Goal: Information Seeking & Learning: Learn about a topic

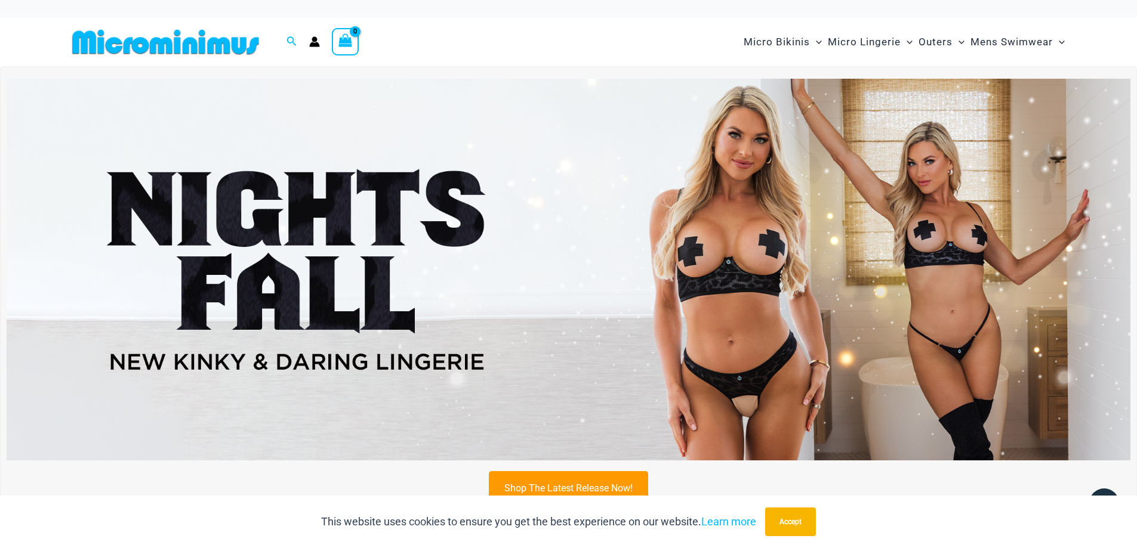
scroll to position [288, 0]
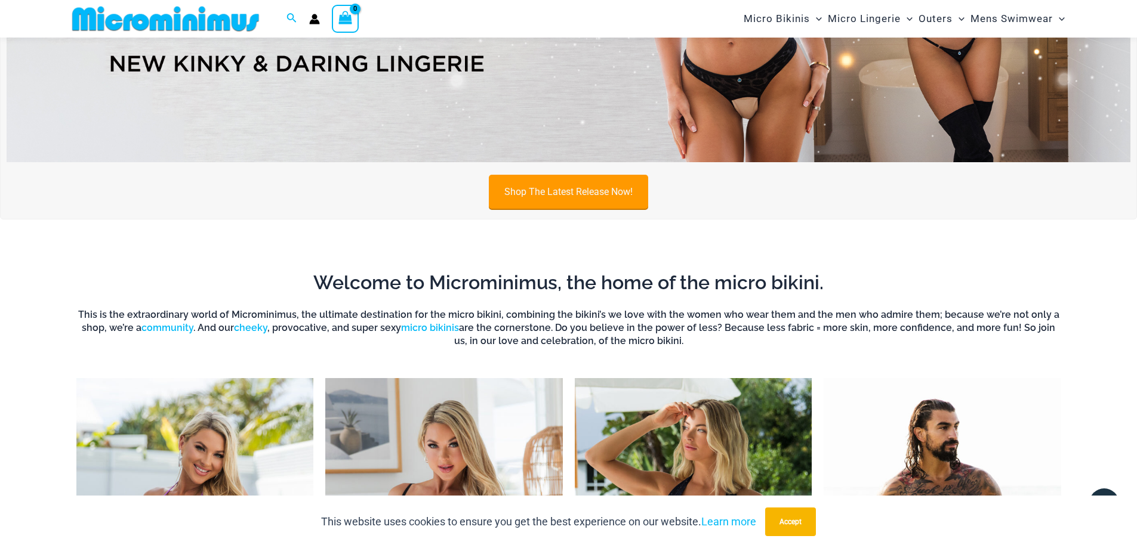
click at [569, 192] on link "Shop The Latest Release Now!" at bounding box center [568, 192] width 159 height 34
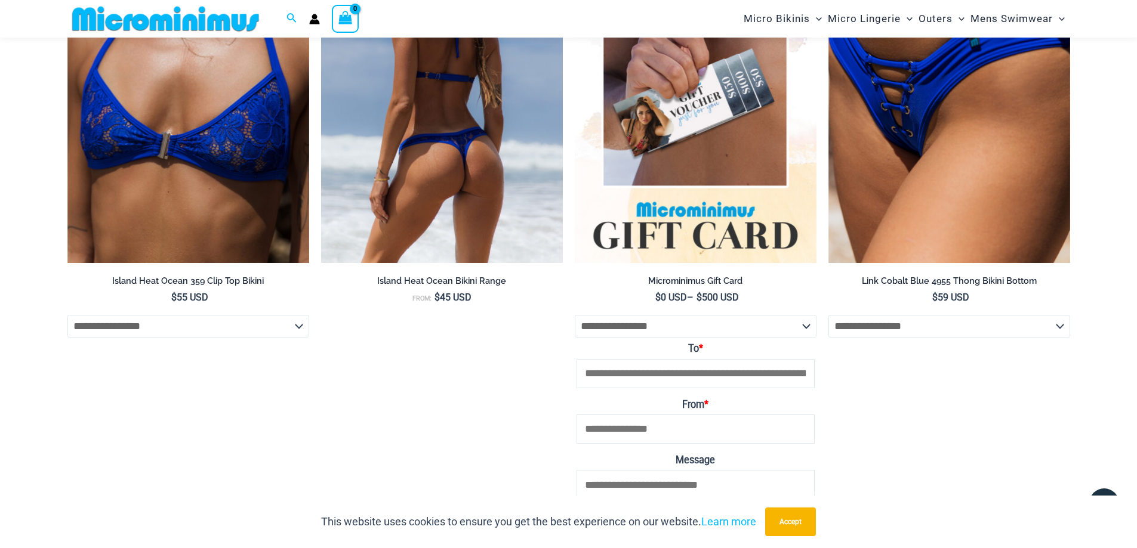
scroll to position [4155, 0]
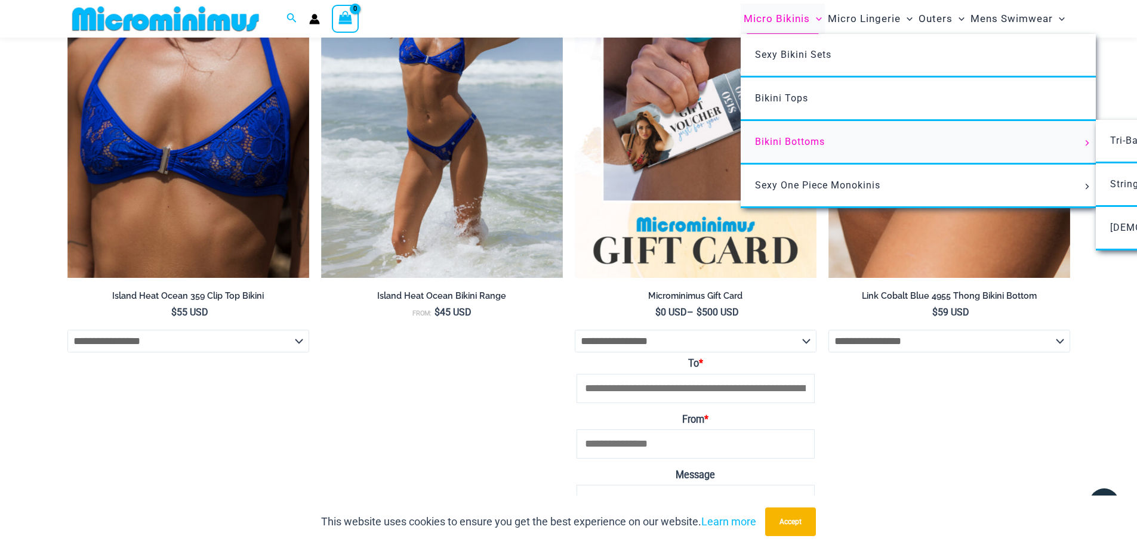
click at [781, 133] on link "Bikini Bottoms" at bounding box center [917, 143] width 355 height 44
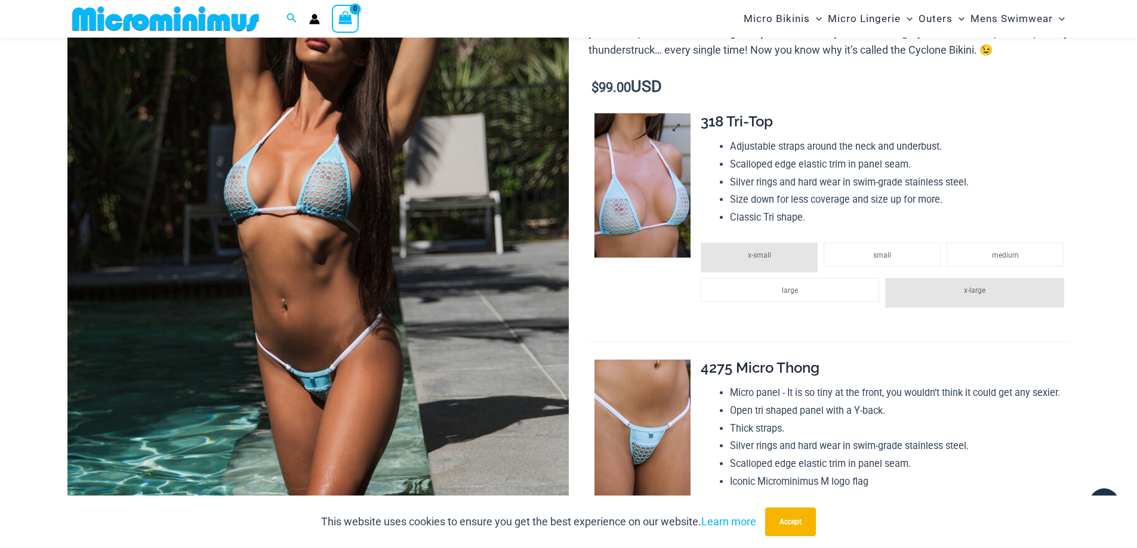
scroll to position [228, 0]
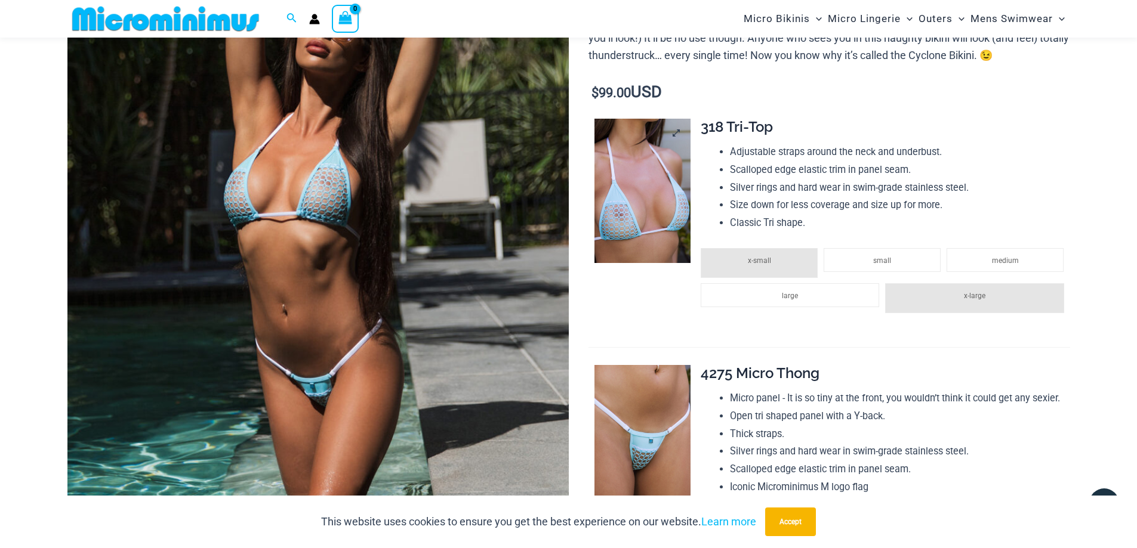
click at [636, 211] on img at bounding box center [642, 191] width 96 height 144
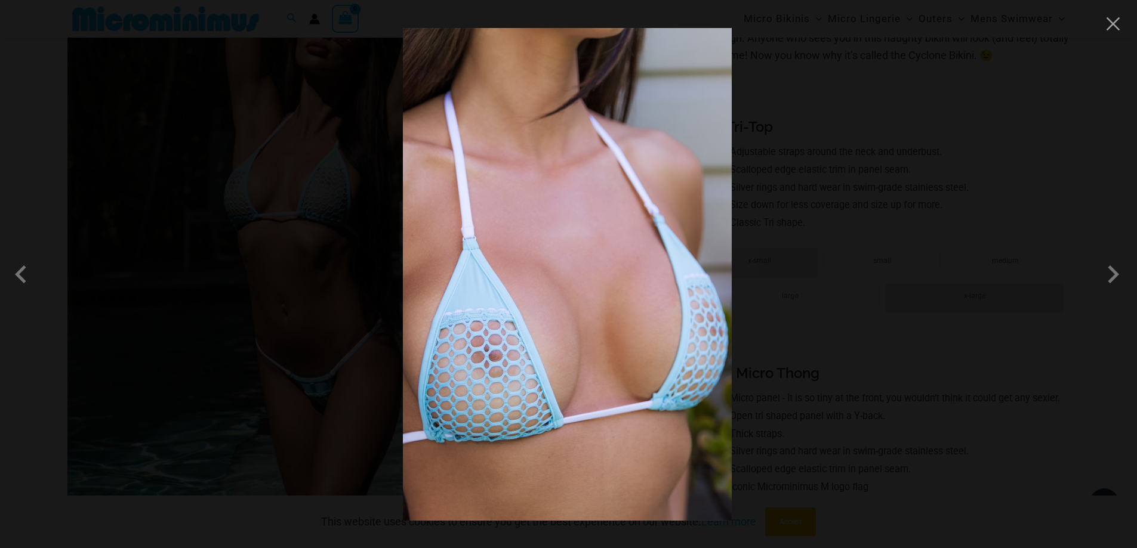
click at [620, 220] on img at bounding box center [567, 274] width 329 height 493
click at [1110, 271] on span at bounding box center [1113, 275] width 36 height 36
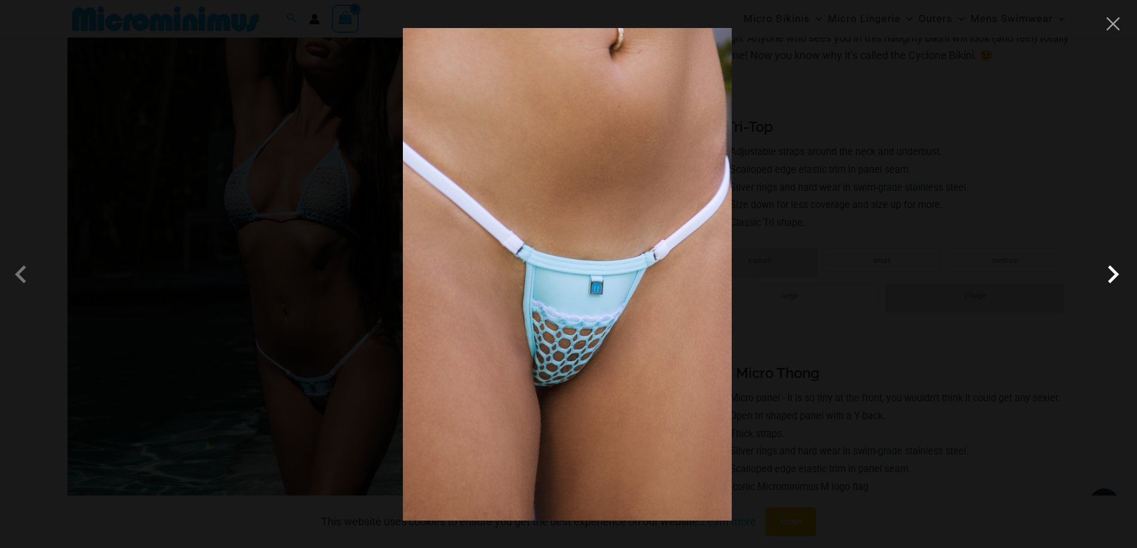
click at [1110, 271] on span at bounding box center [1113, 275] width 36 height 36
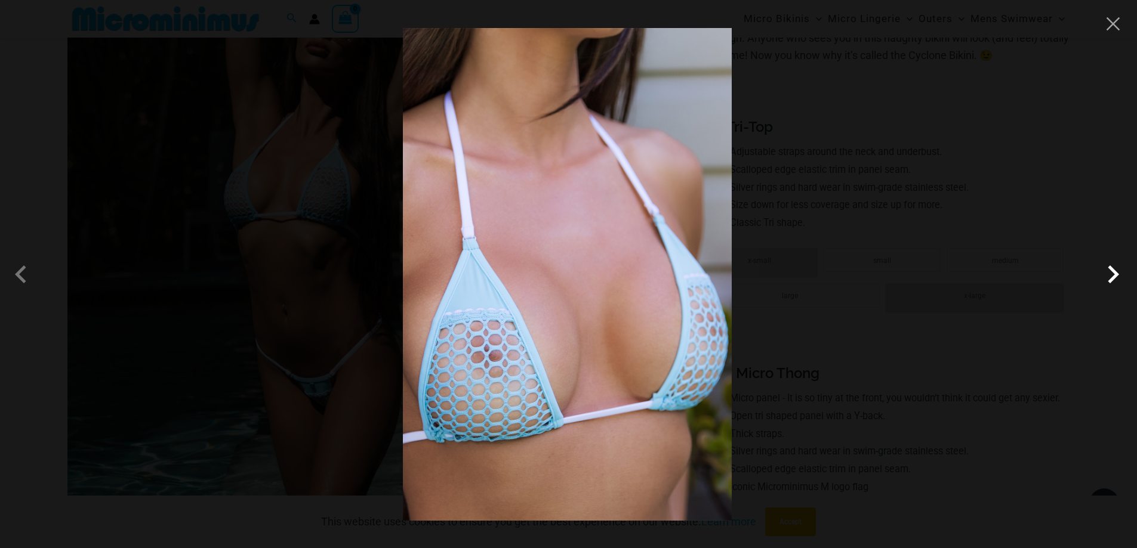
click at [1104, 274] on span at bounding box center [1113, 275] width 36 height 36
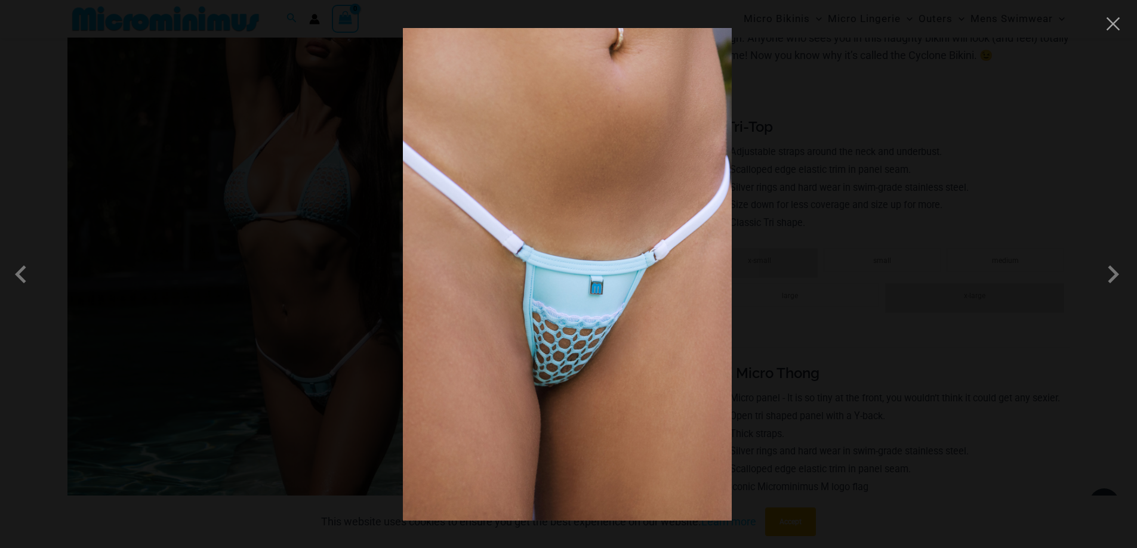
click at [1096, 281] on span at bounding box center [1113, 275] width 36 height 36
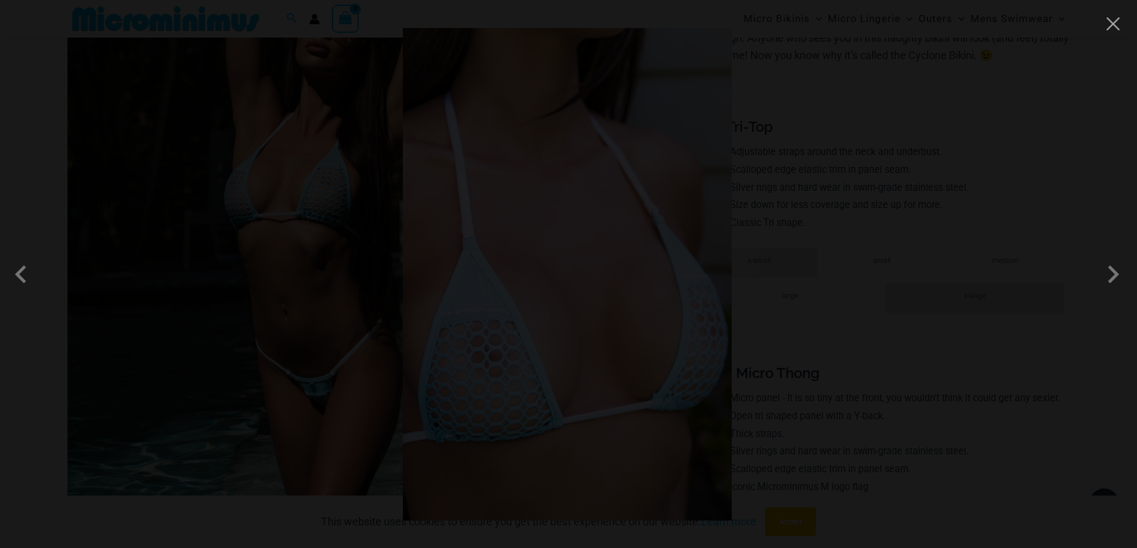
click at [1036, 254] on div at bounding box center [568, 274] width 1137 height 548
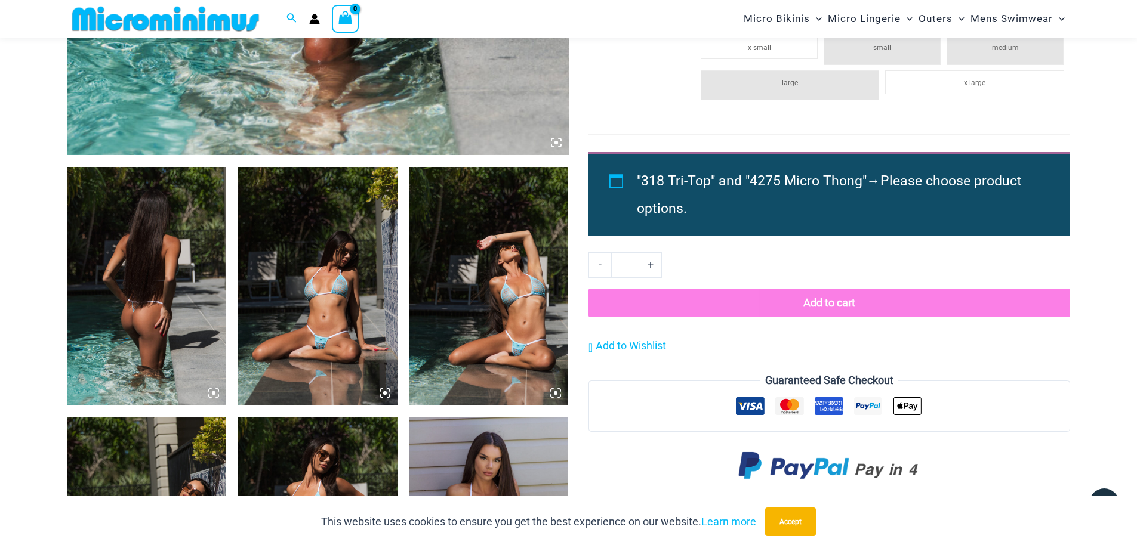
scroll to position [1003, 0]
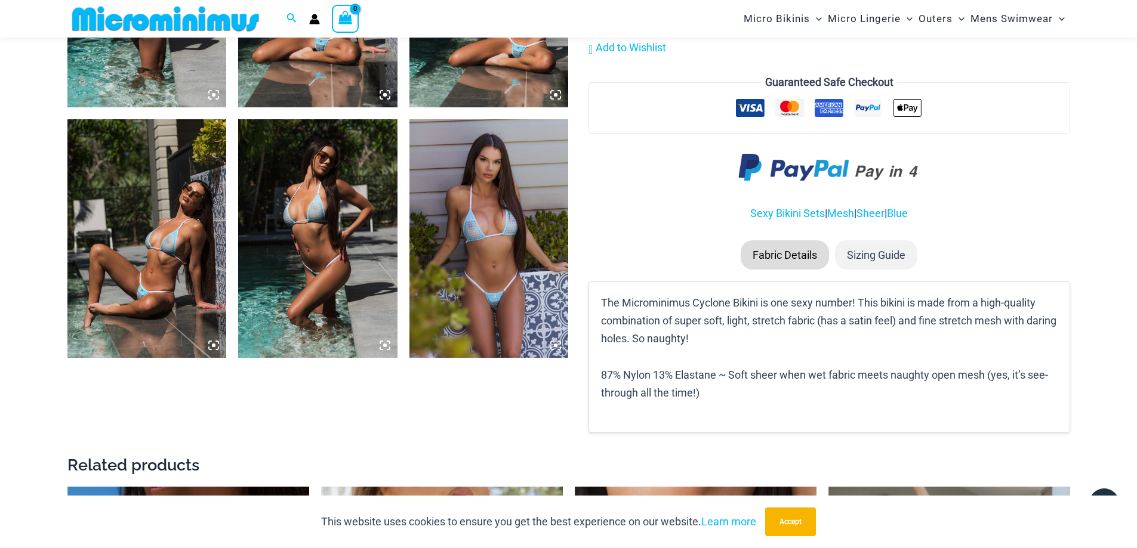
click at [526, 289] on img at bounding box center [488, 238] width 159 height 239
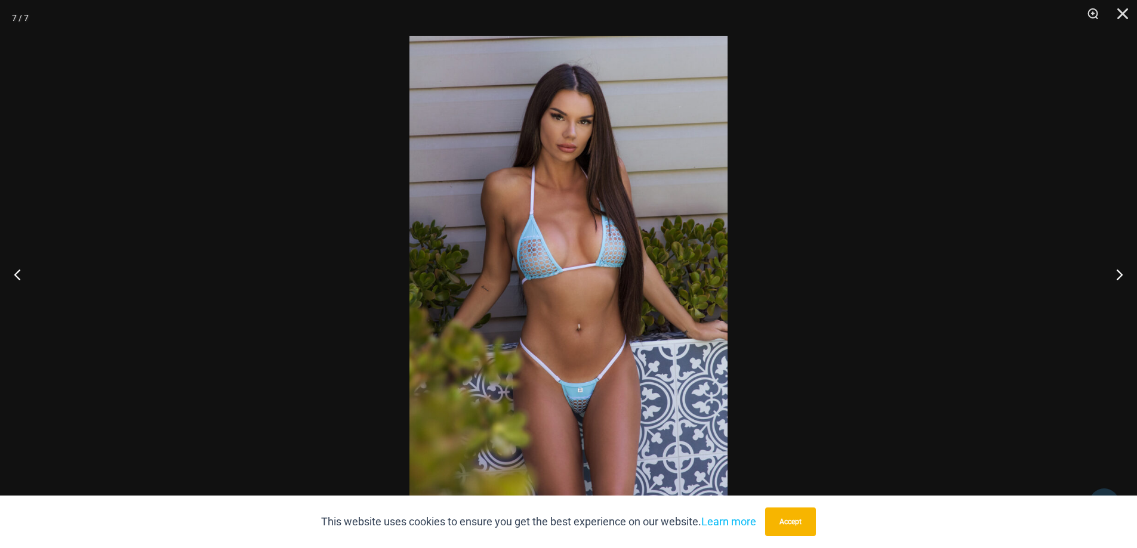
click at [544, 272] on img at bounding box center [568, 274] width 318 height 477
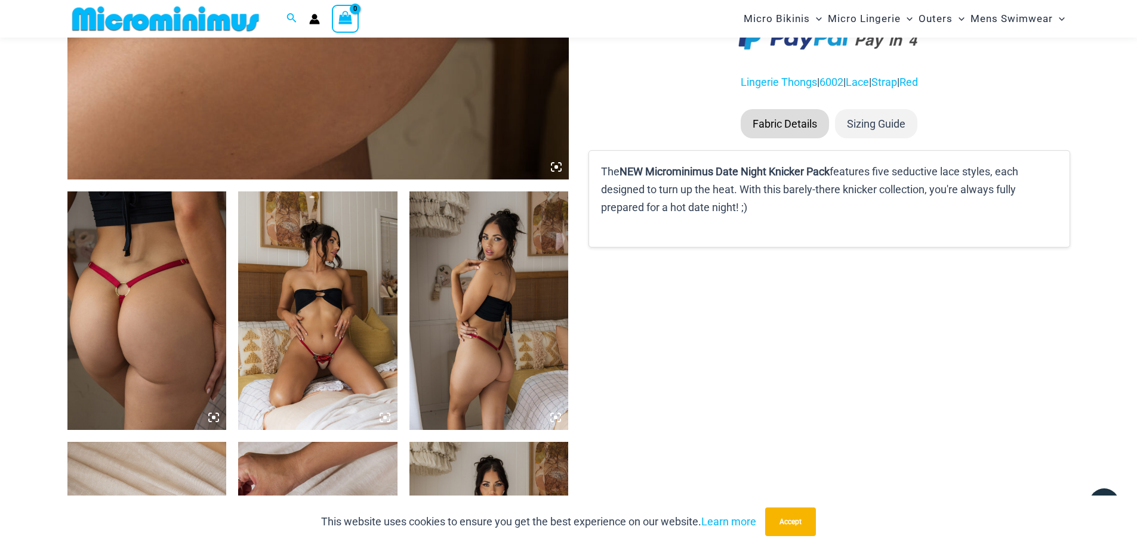
scroll to position [705, 0]
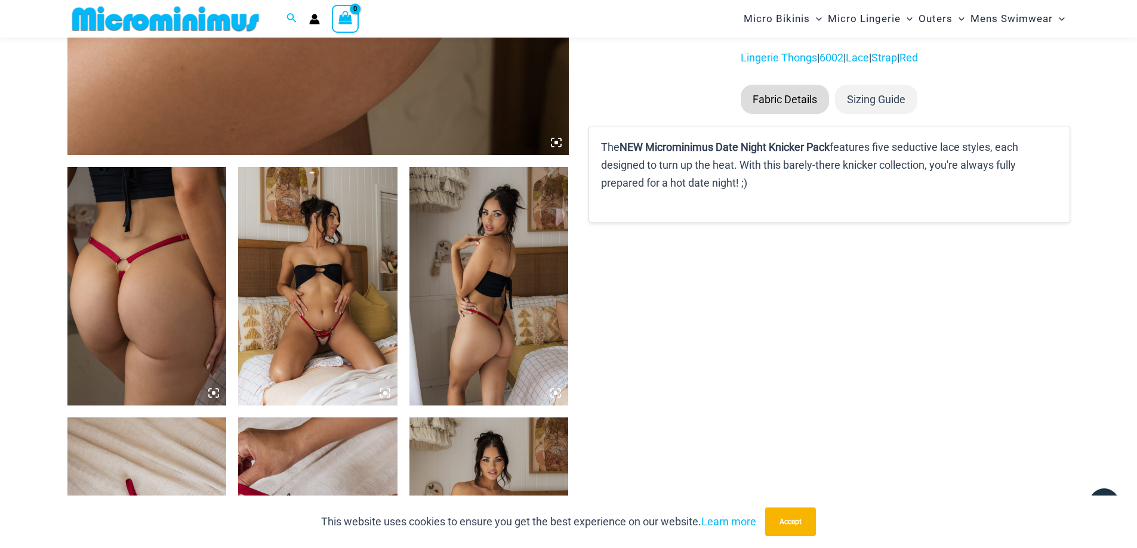
click at [329, 286] on img at bounding box center [317, 286] width 159 height 239
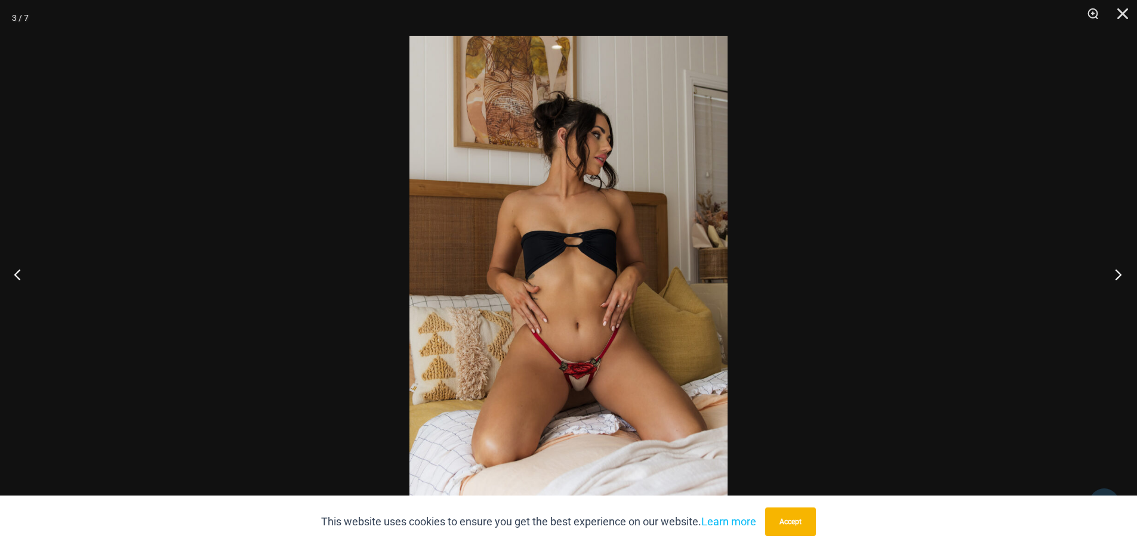
click at [1123, 279] on button "Next" at bounding box center [1114, 275] width 45 height 60
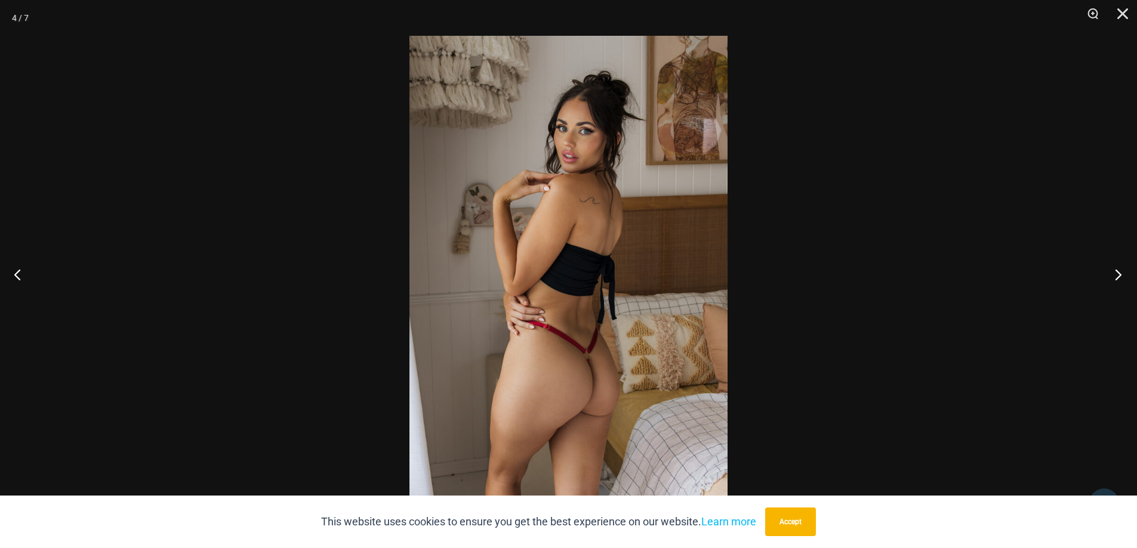
click at [1123, 279] on button "Next" at bounding box center [1114, 275] width 45 height 60
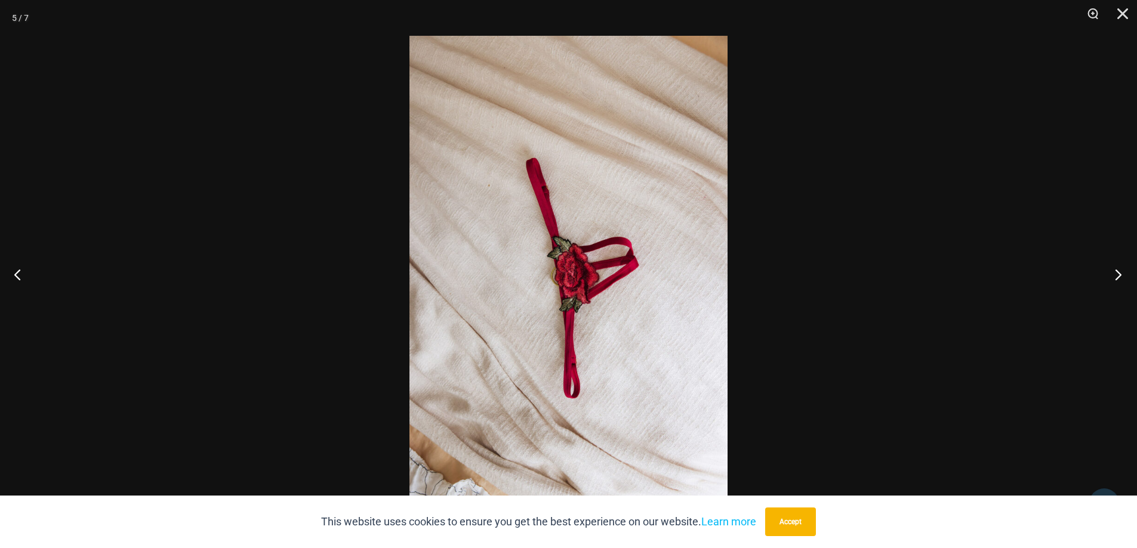
click at [1124, 277] on button "Next" at bounding box center [1114, 275] width 45 height 60
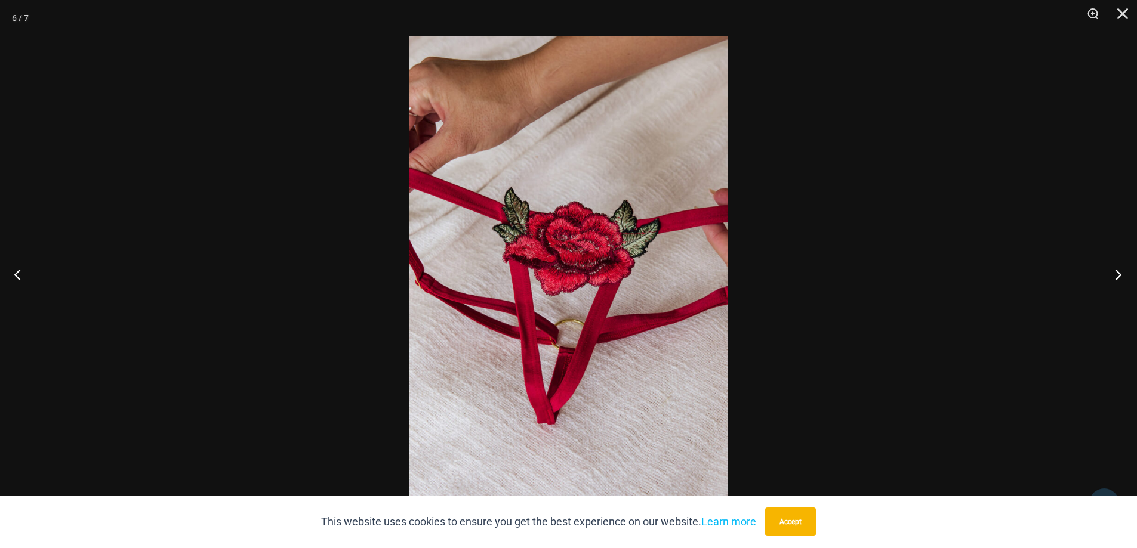
click at [1124, 277] on button "Next" at bounding box center [1114, 275] width 45 height 60
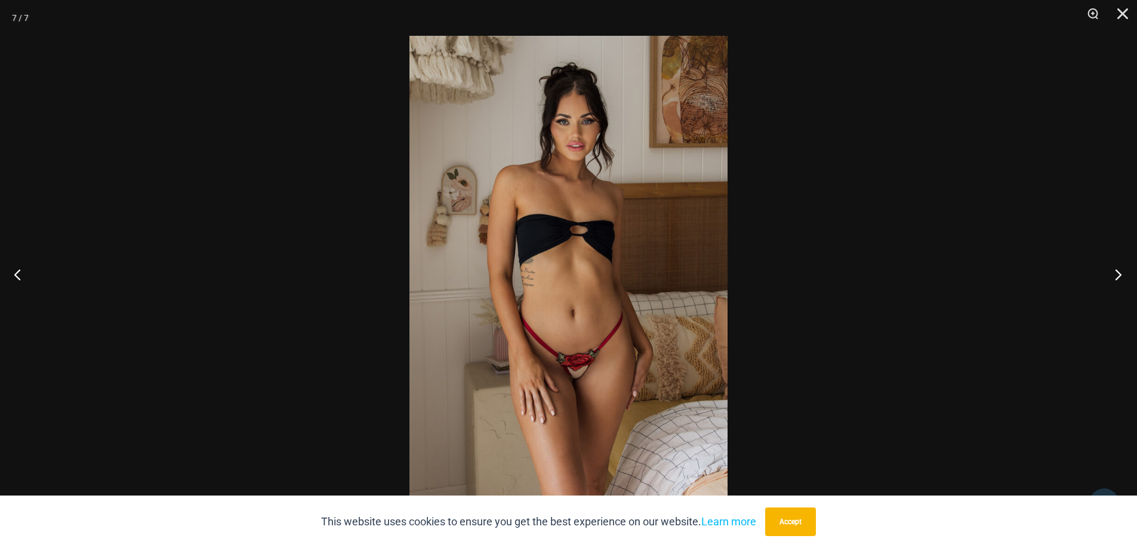
click at [1124, 277] on button "Next" at bounding box center [1114, 275] width 45 height 60
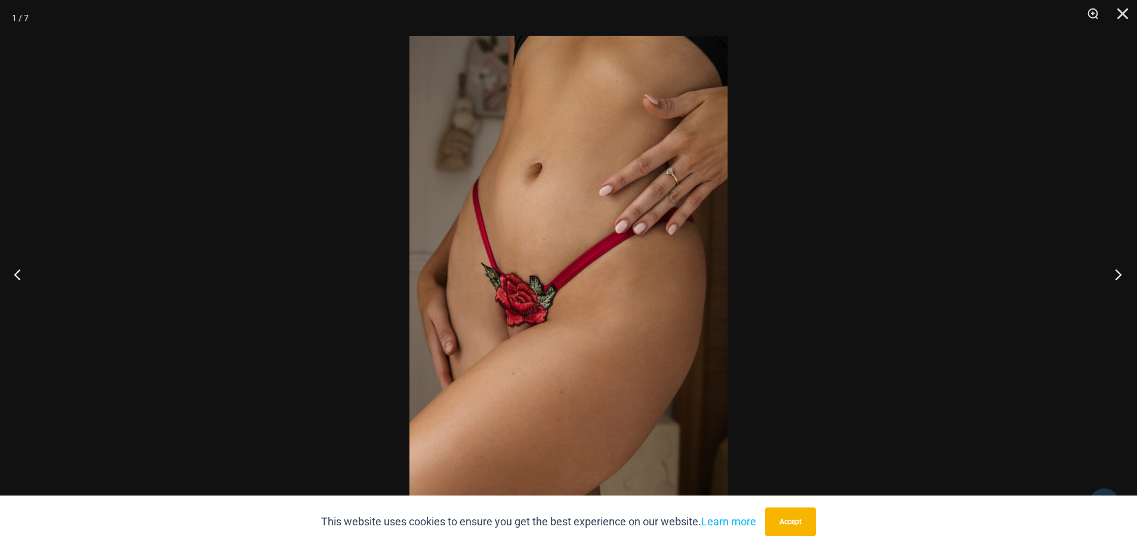
click at [1124, 277] on button "Next" at bounding box center [1114, 275] width 45 height 60
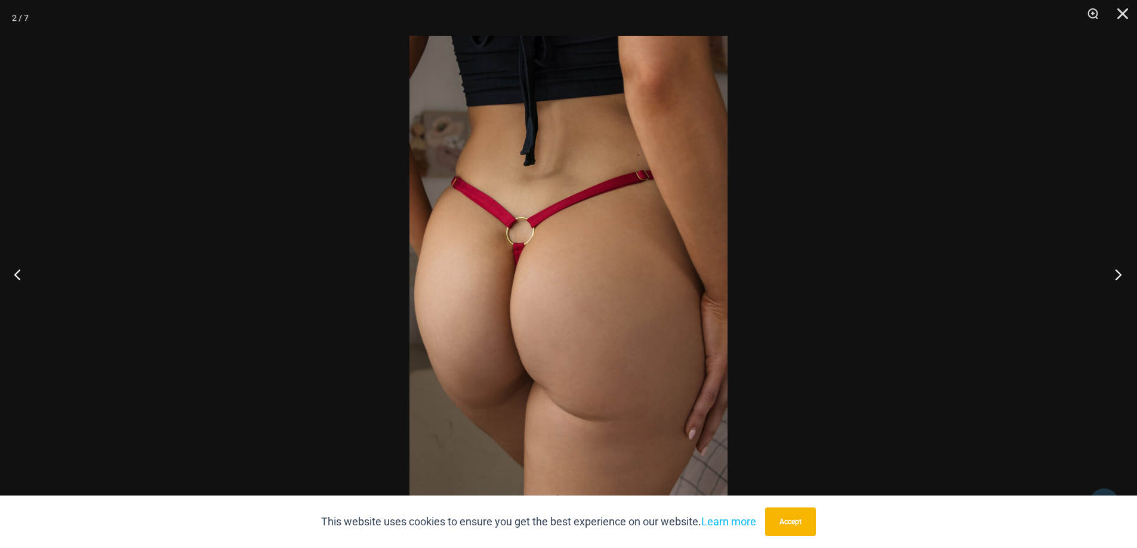
click at [1124, 277] on button "Next" at bounding box center [1114, 275] width 45 height 60
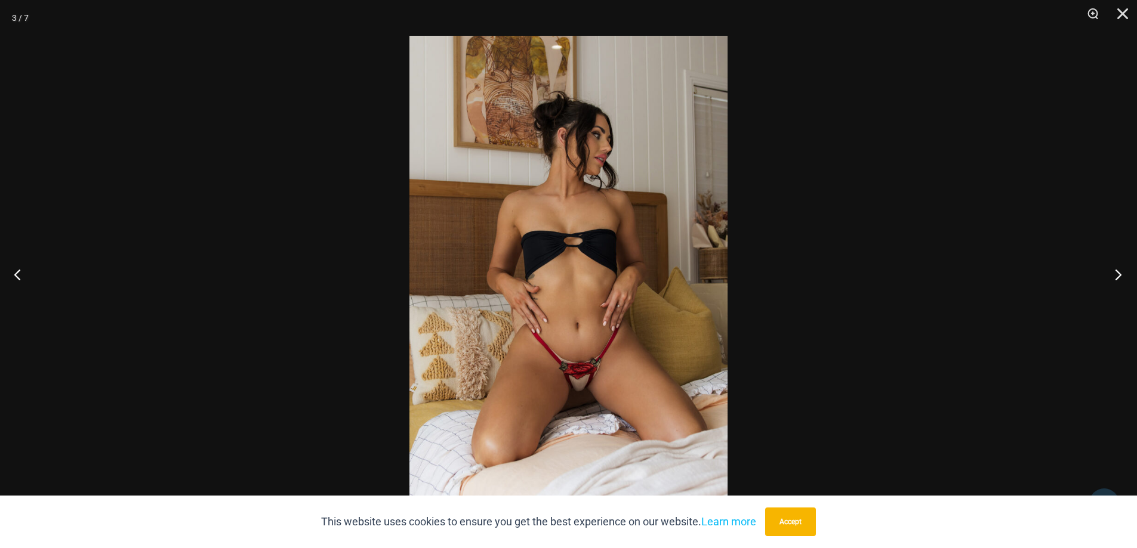
click at [1124, 277] on button "Next" at bounding box center [1114, 275] width 45 height 60
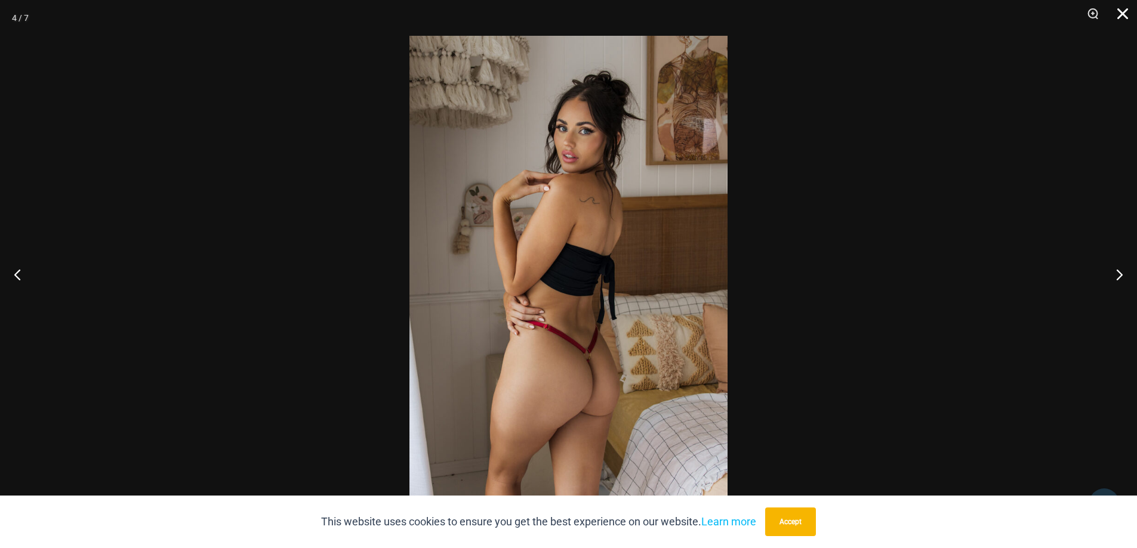
click at [1119, 8] on button "Close" at bounding box center [1118, 18] width 30 height 36
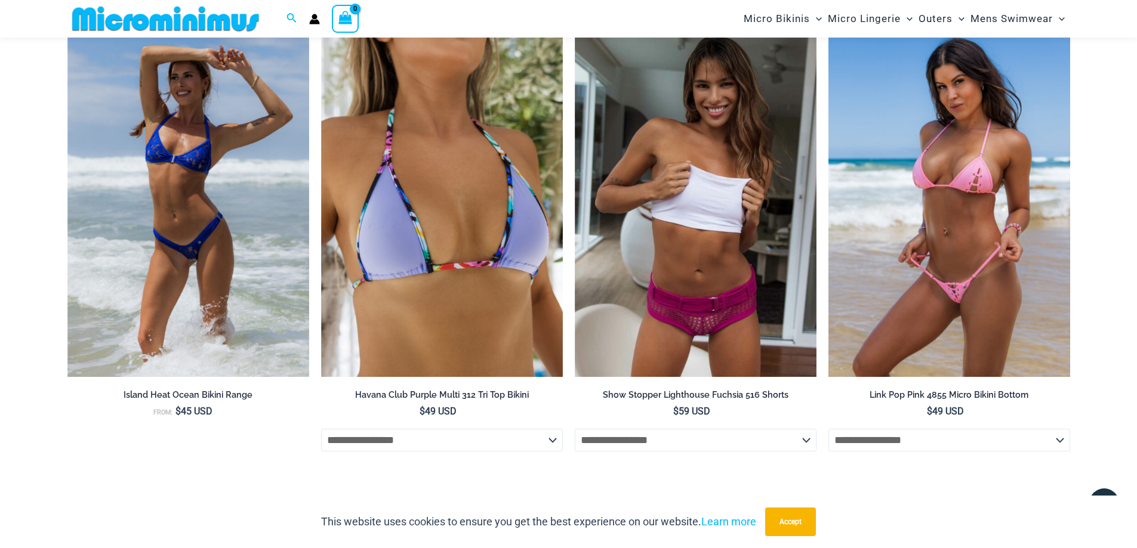
scroll to position [3509, 0]
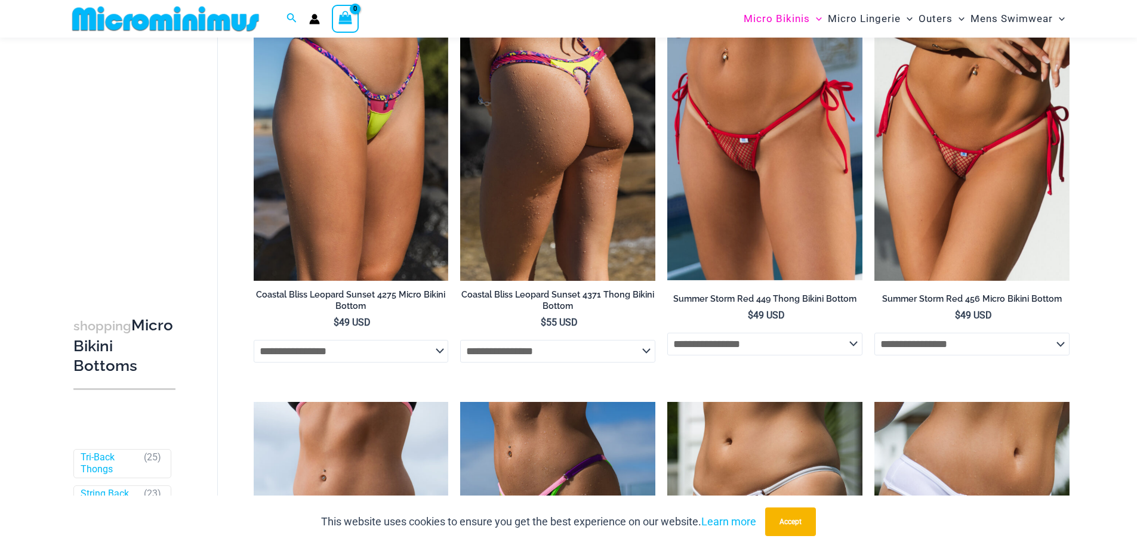
scroll to position [1302, 0]
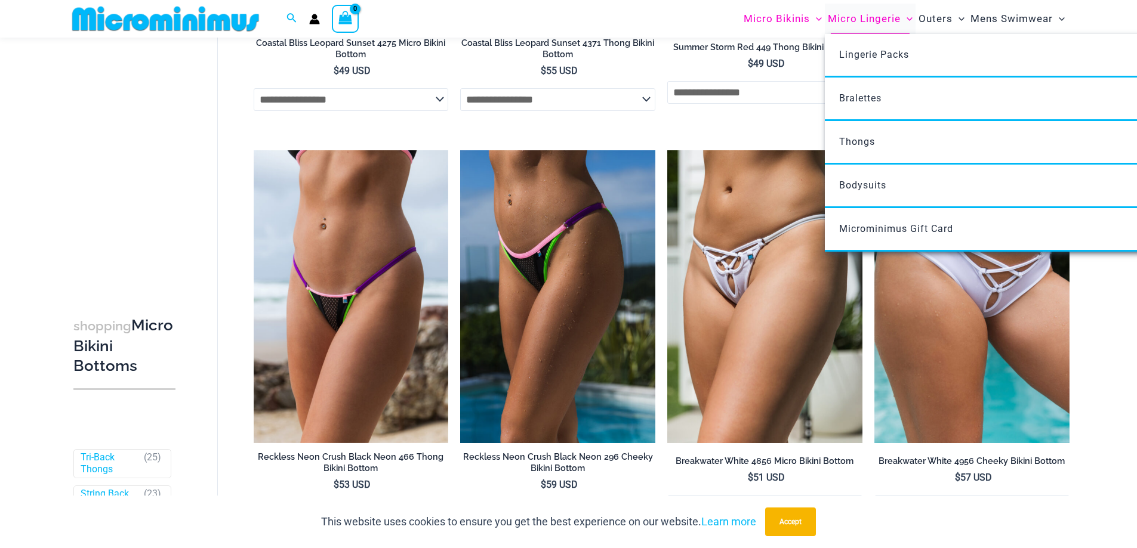
click at [857, 24] on span "Micro Lingerie" at bounding box center [863, 19] width 73 height 30
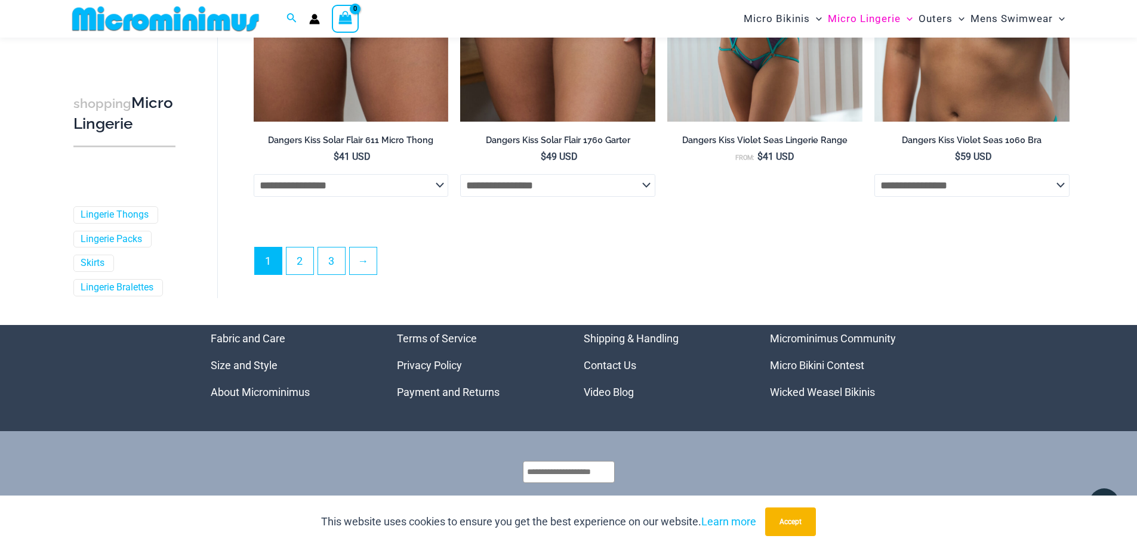
scroll to position [3217, 0]
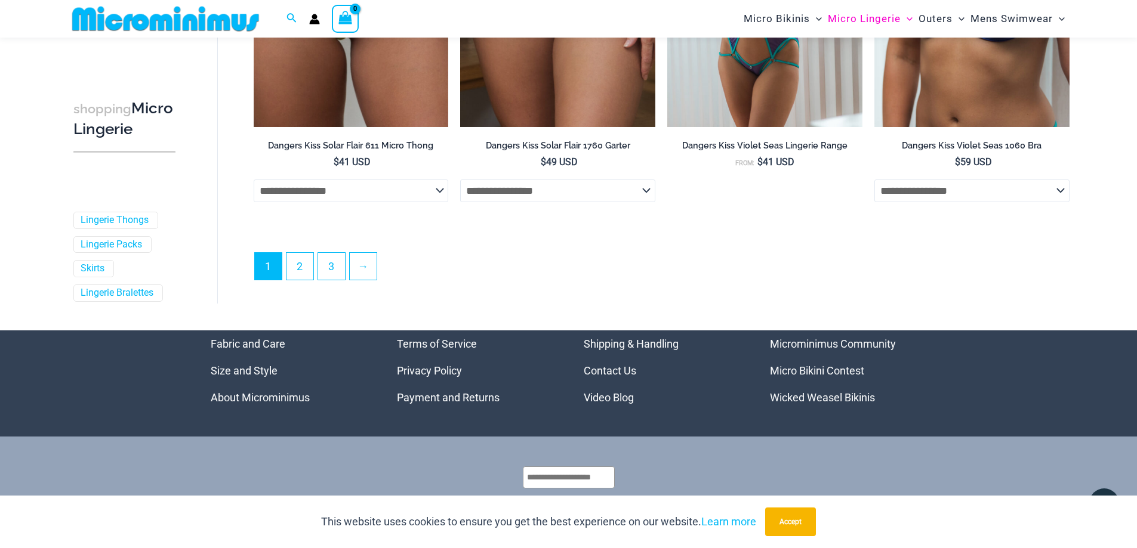
click at [301, 257] on li "2" at bounding box center [300, 266] width 28 height 28
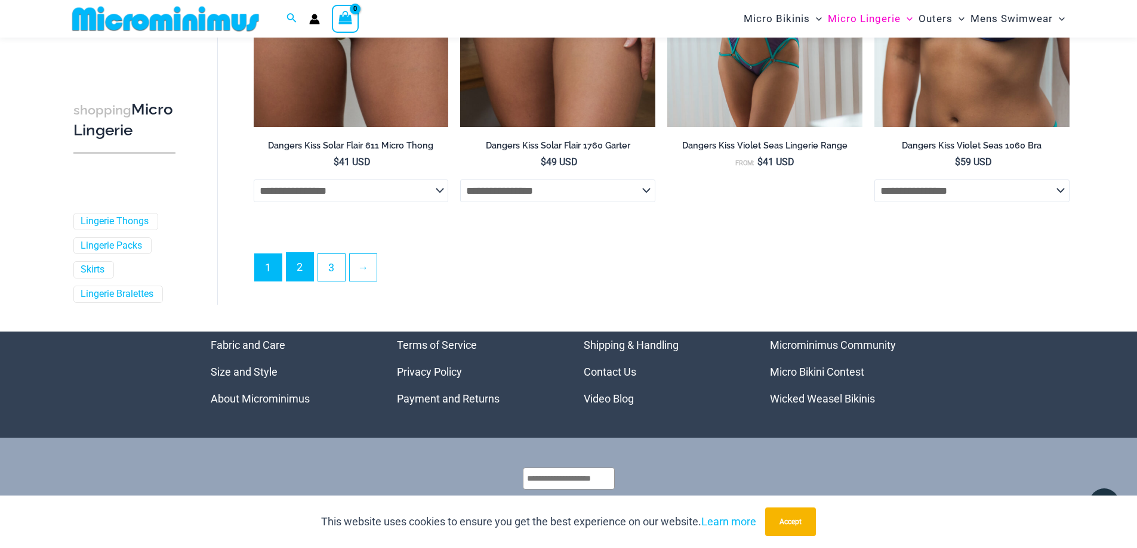
click at [303, 265] on link "2" at bounding box center [299, 267] width 27 height 28
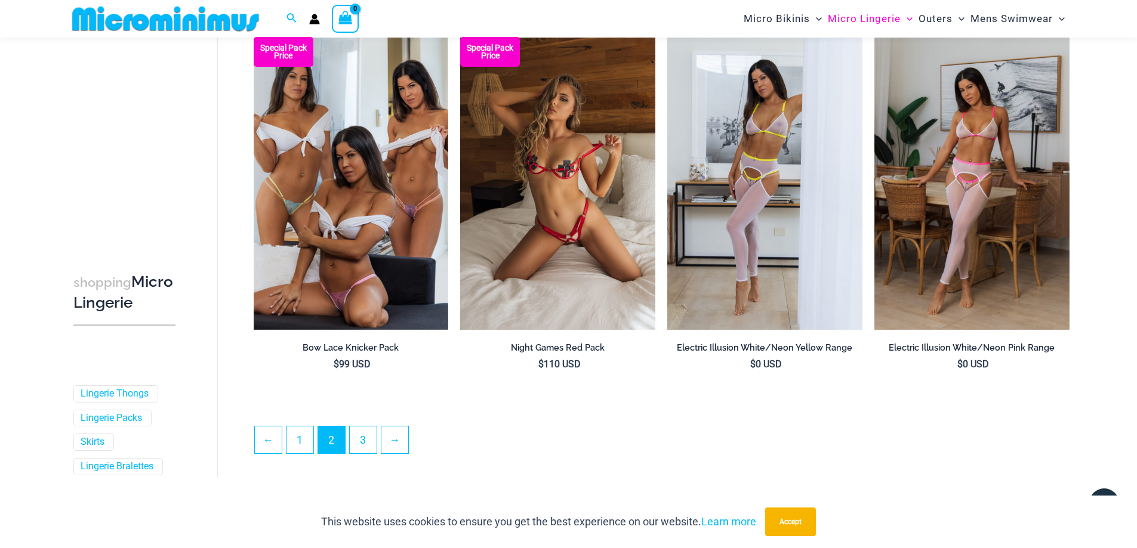
scroll to position [2923, 0]
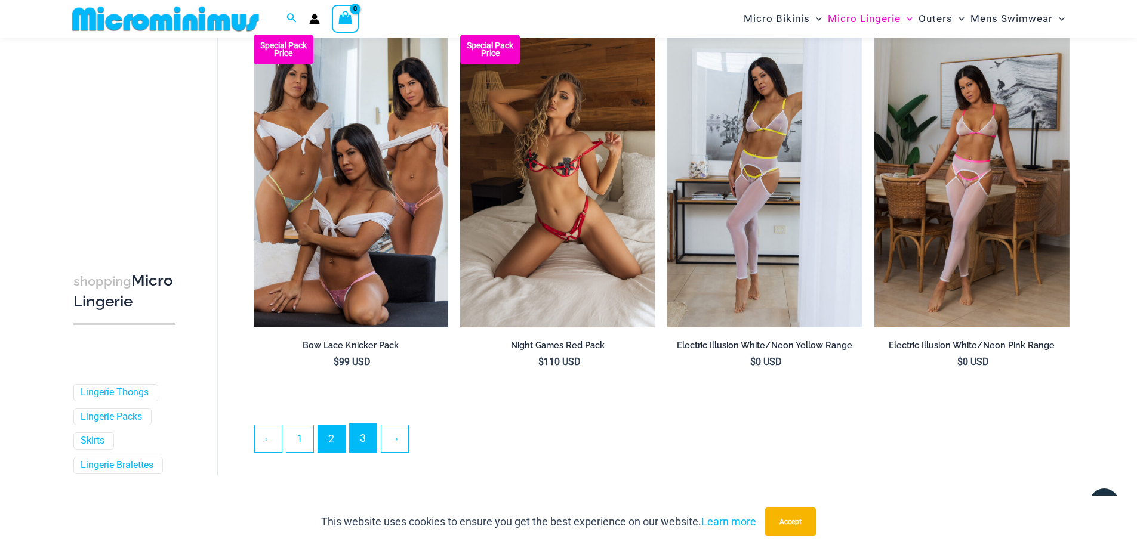
click at [368, 443] on link "3" at bounding box center [363, 438] width 27 height 28
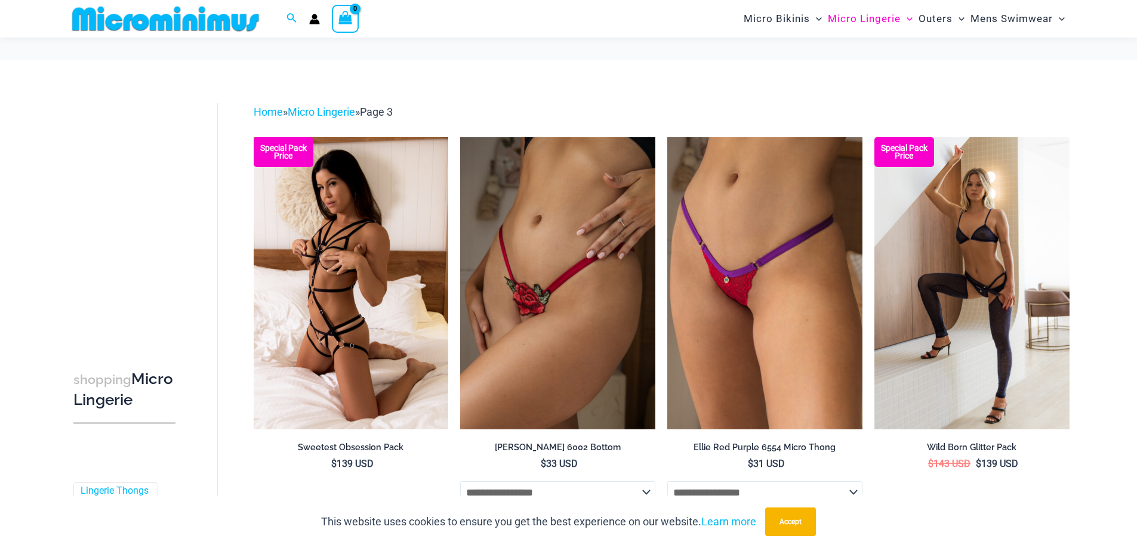
scroll to position [407, 0]
